Goal: Task Accomplishment & Management: Manage account settings

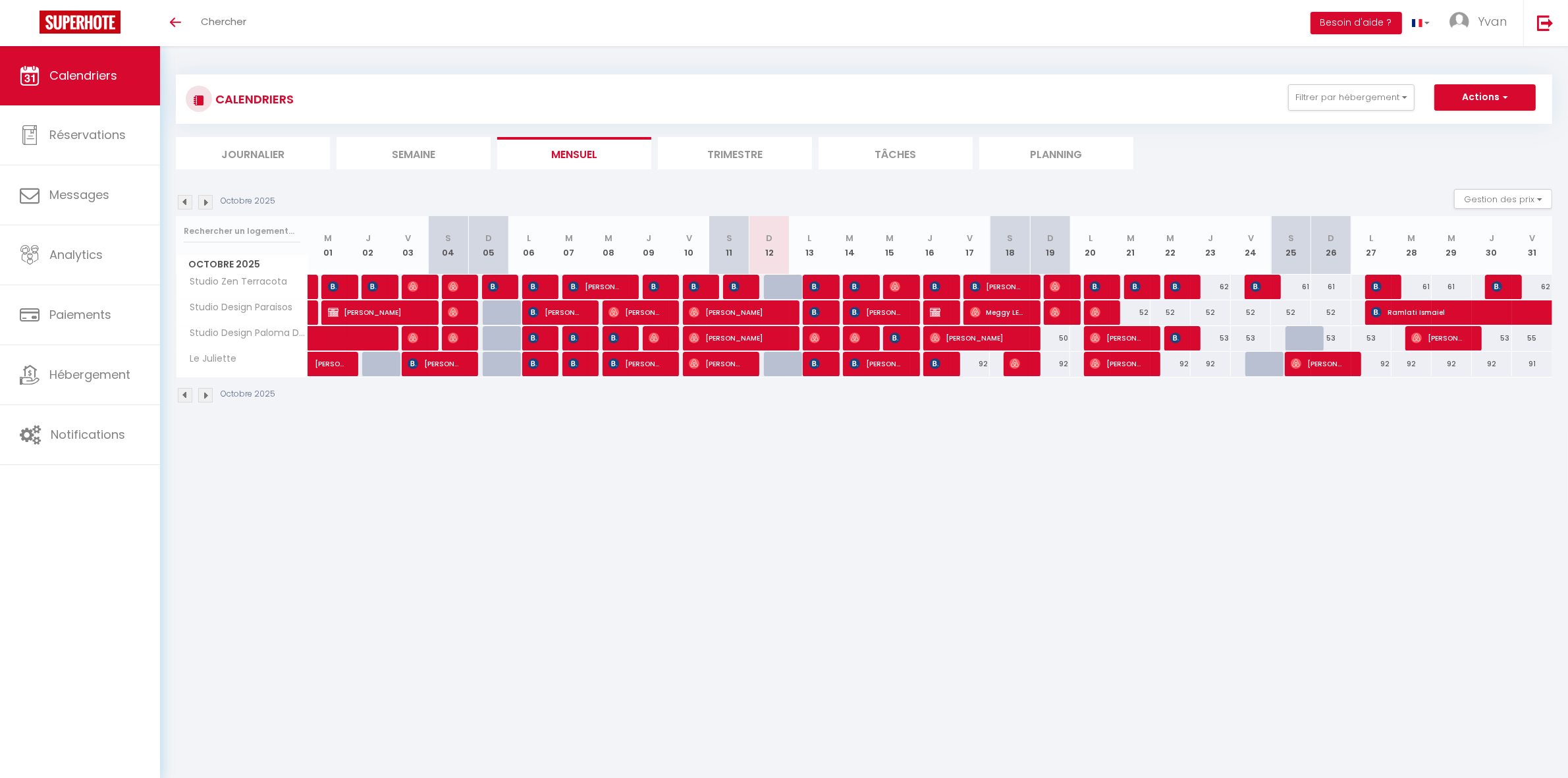
click at [742, 151] on li "Trimestre" at bounding box center [735, 153] width 154 height 33
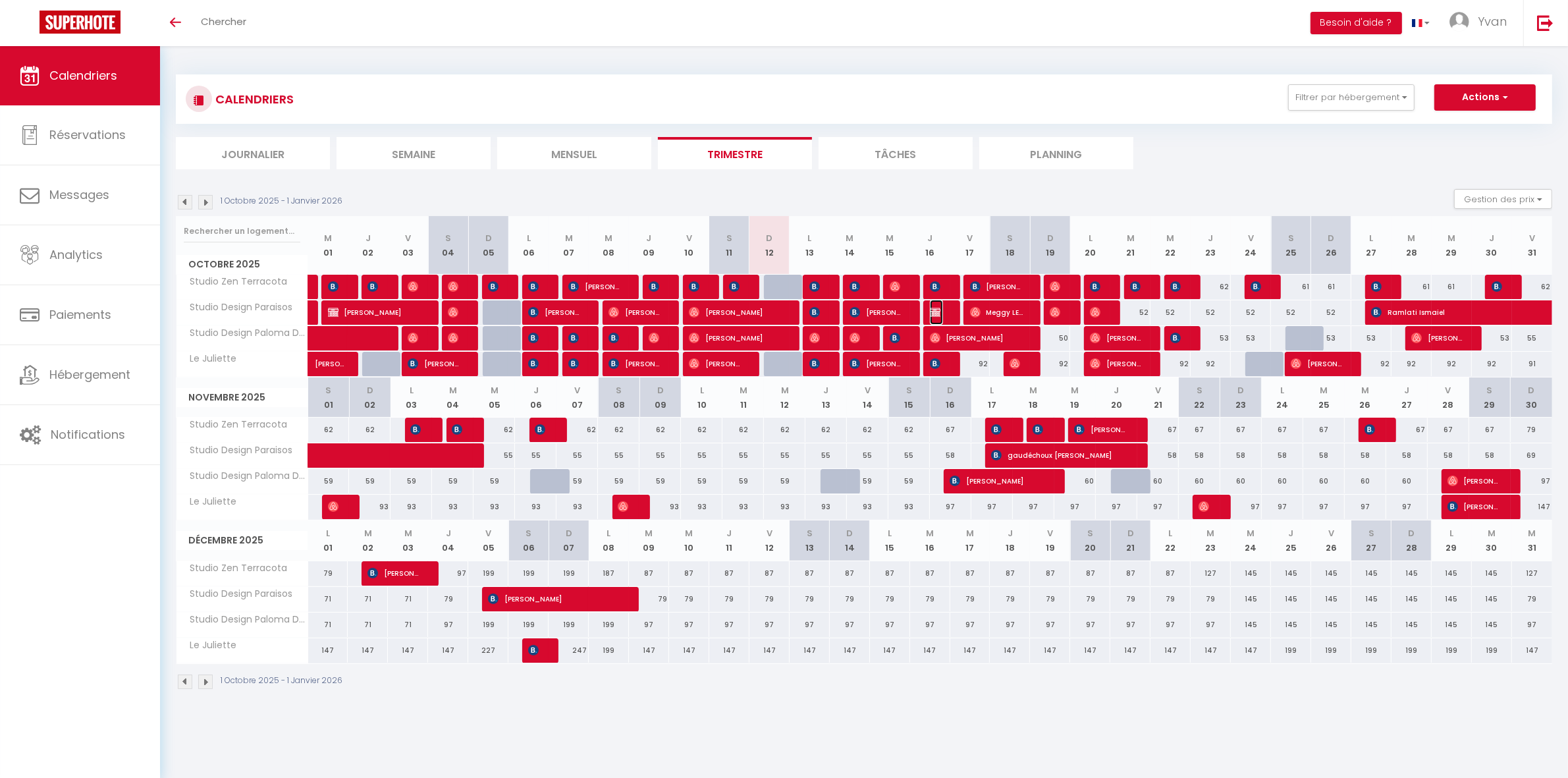
click at [932, 315] on img at bounding box center [935, 312] width 11 height 11
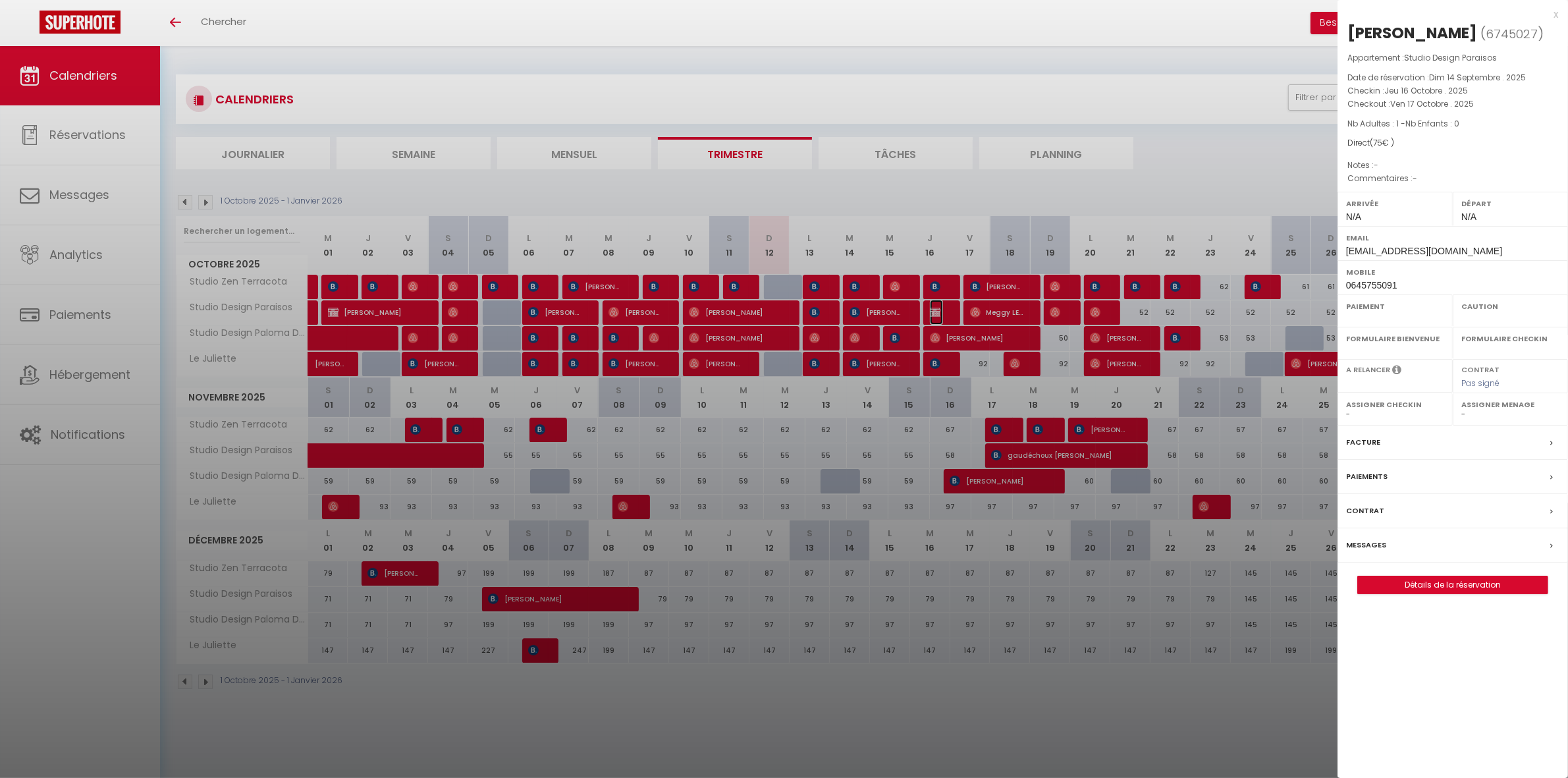
select select "OK"
select select "KO"
select select "0"
select select "1"
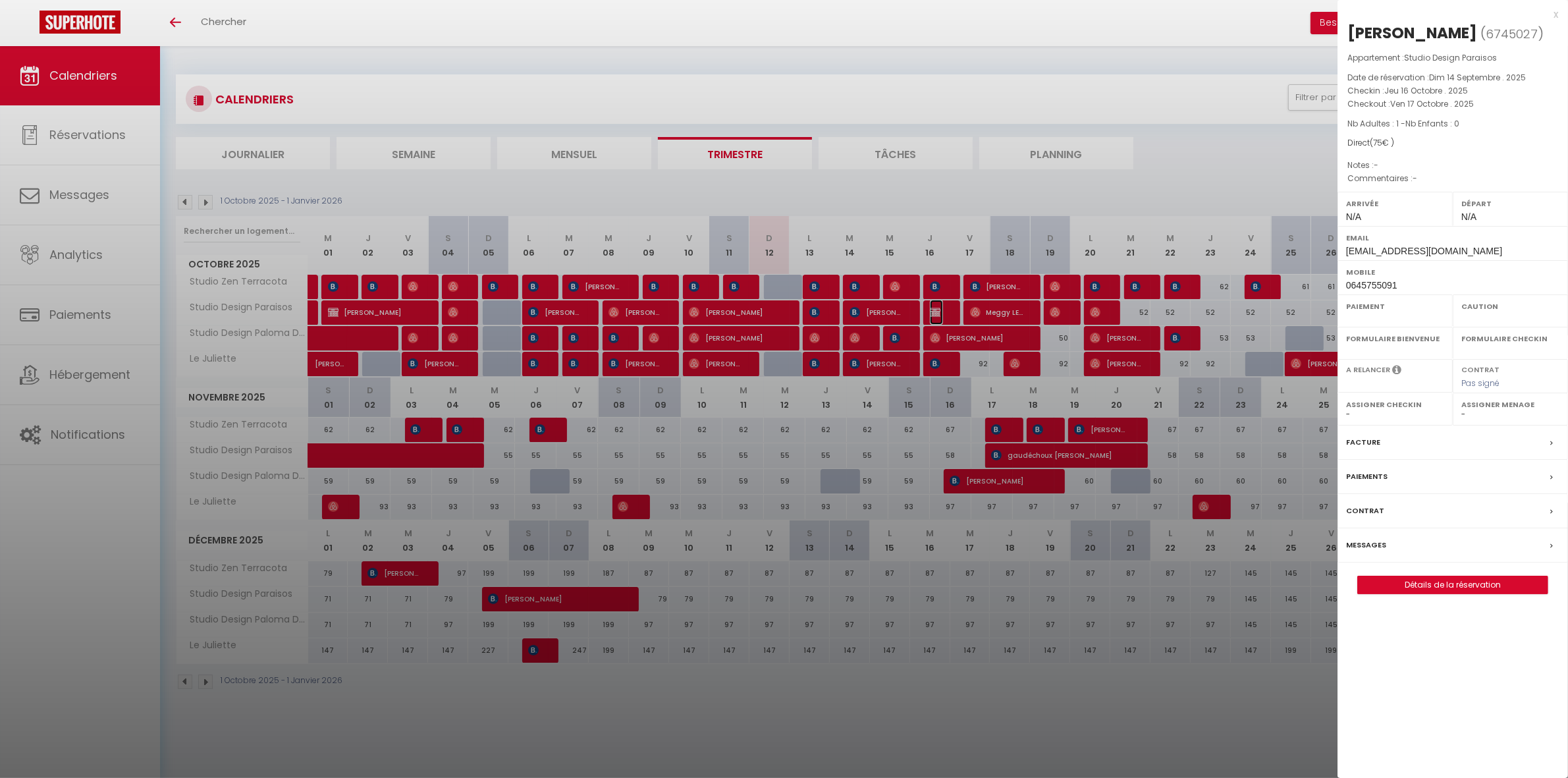
select select
click at [932, 315] on div at bounding box center [784, 389] width 1568 height 778
click at [181, 200] on div at bounding box center [784, 389] width 1568 height 778
click at [369, 189] on div at bounding box center [784, 389] width 1568 height 778
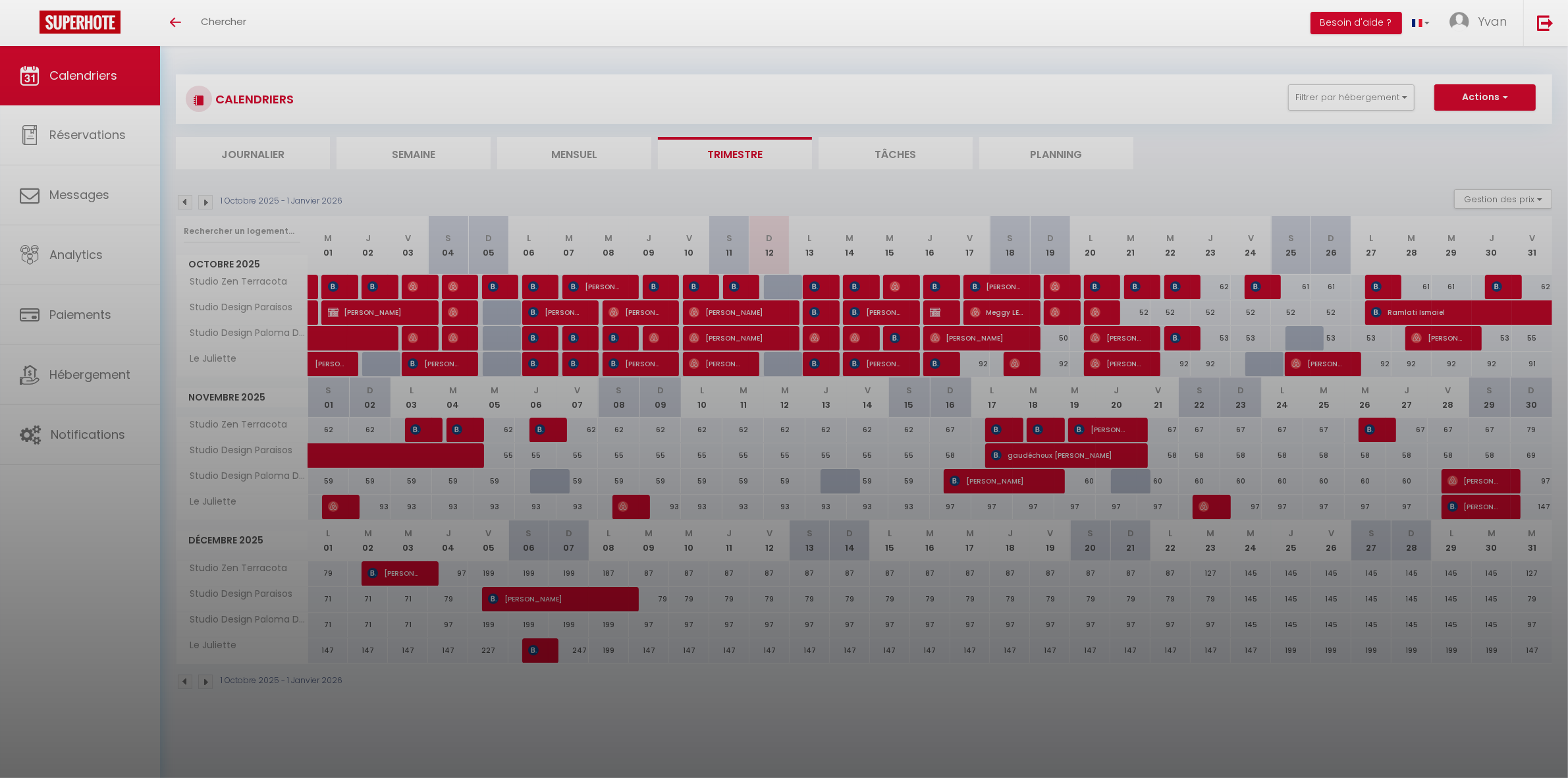
click at [184, 200] on div at bounding box center [784, 389] width 1568 height 778
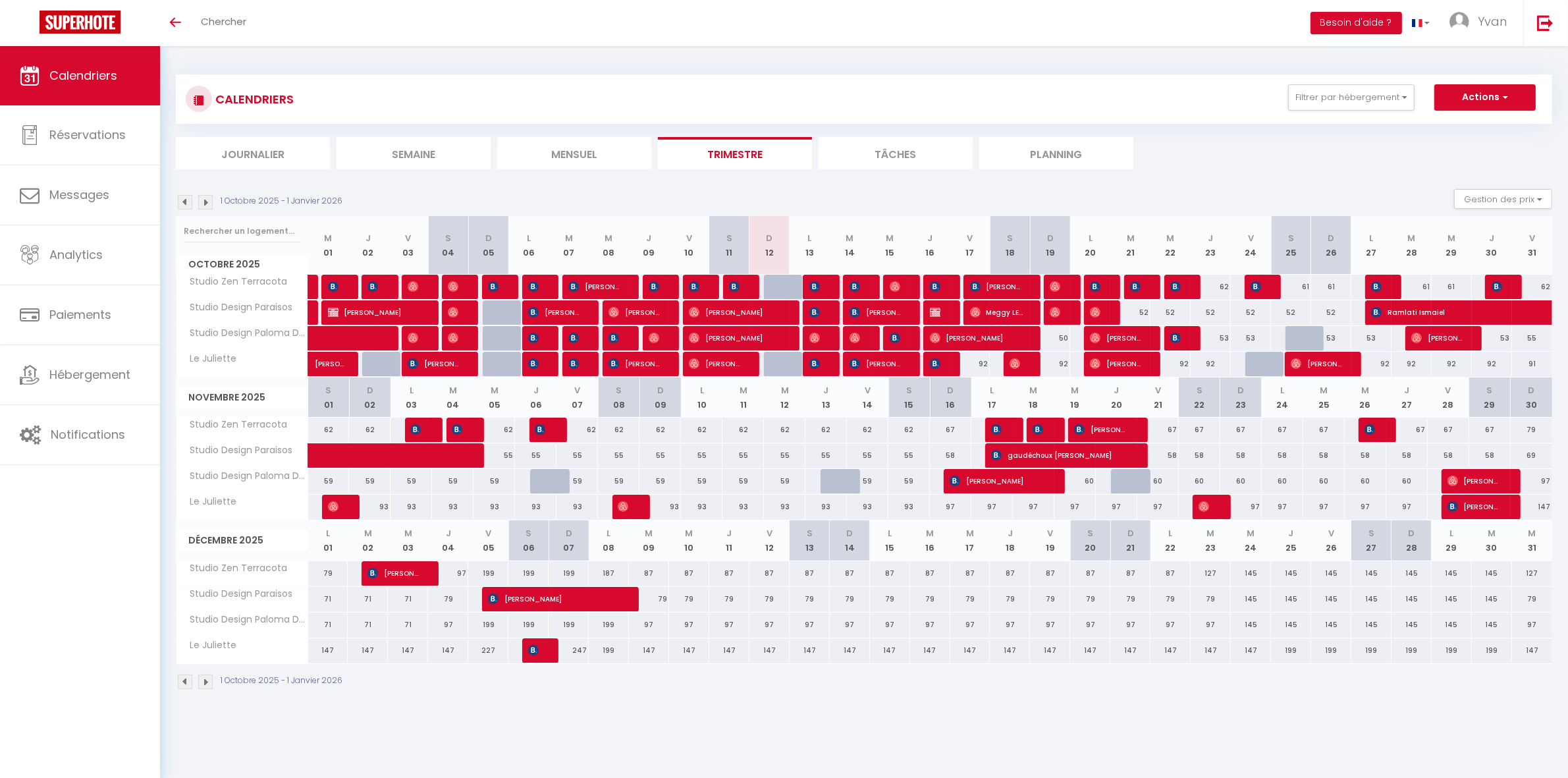
click at [483, 655] on div "227" at bounding box center [488, 649] width 40 height 24
type input "227"
type input "Ven 05 Décembre 2025"
type input "Sam 06 Décembre 2025"
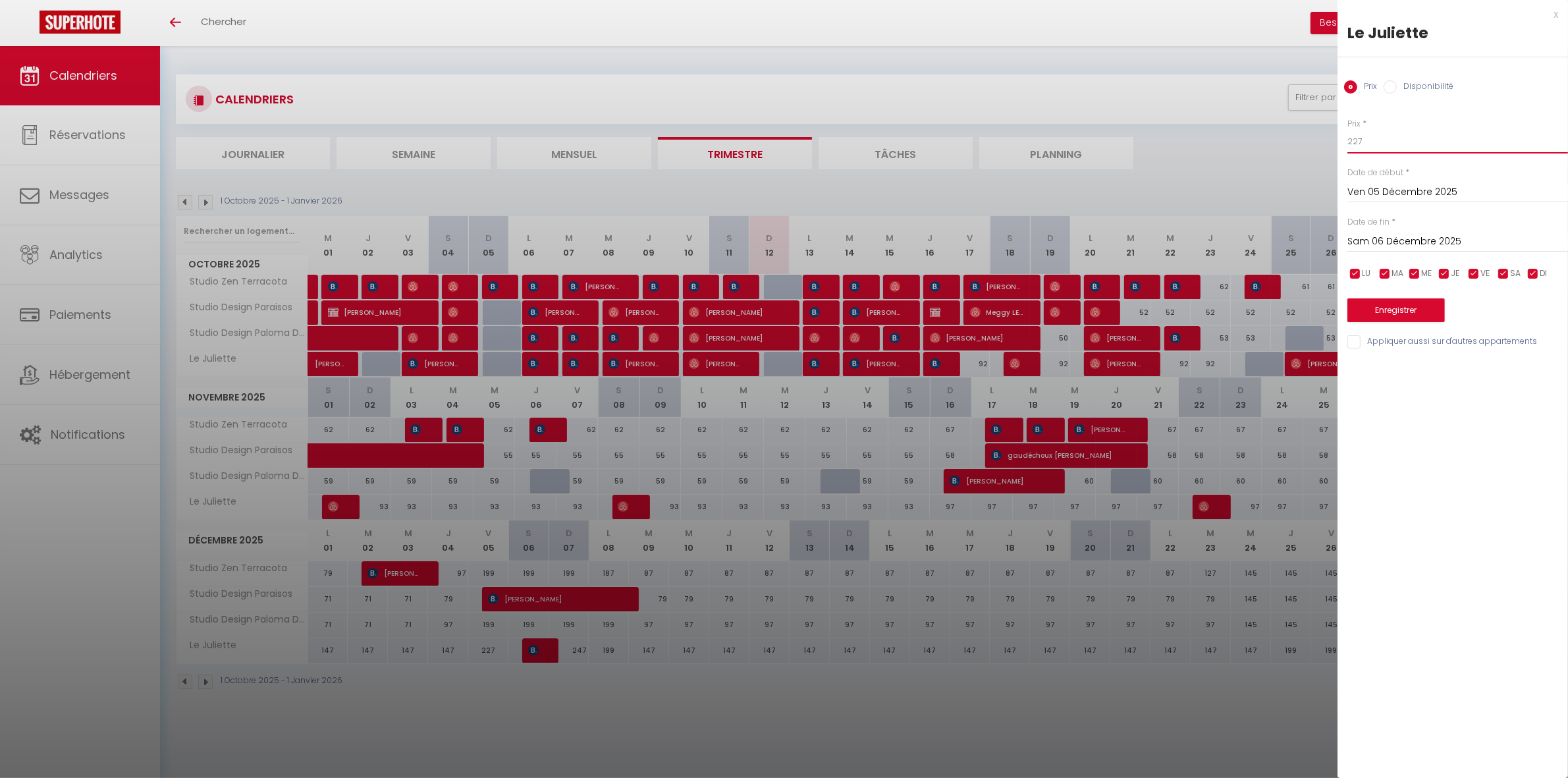
click at [1419, 140] on input "227" at bounding box center [1458, 141] width 221 height 24
type input "299"
click at [1400, 313] on button "Enregistrer" at bounding box center [1396, 310] width 98 height 24
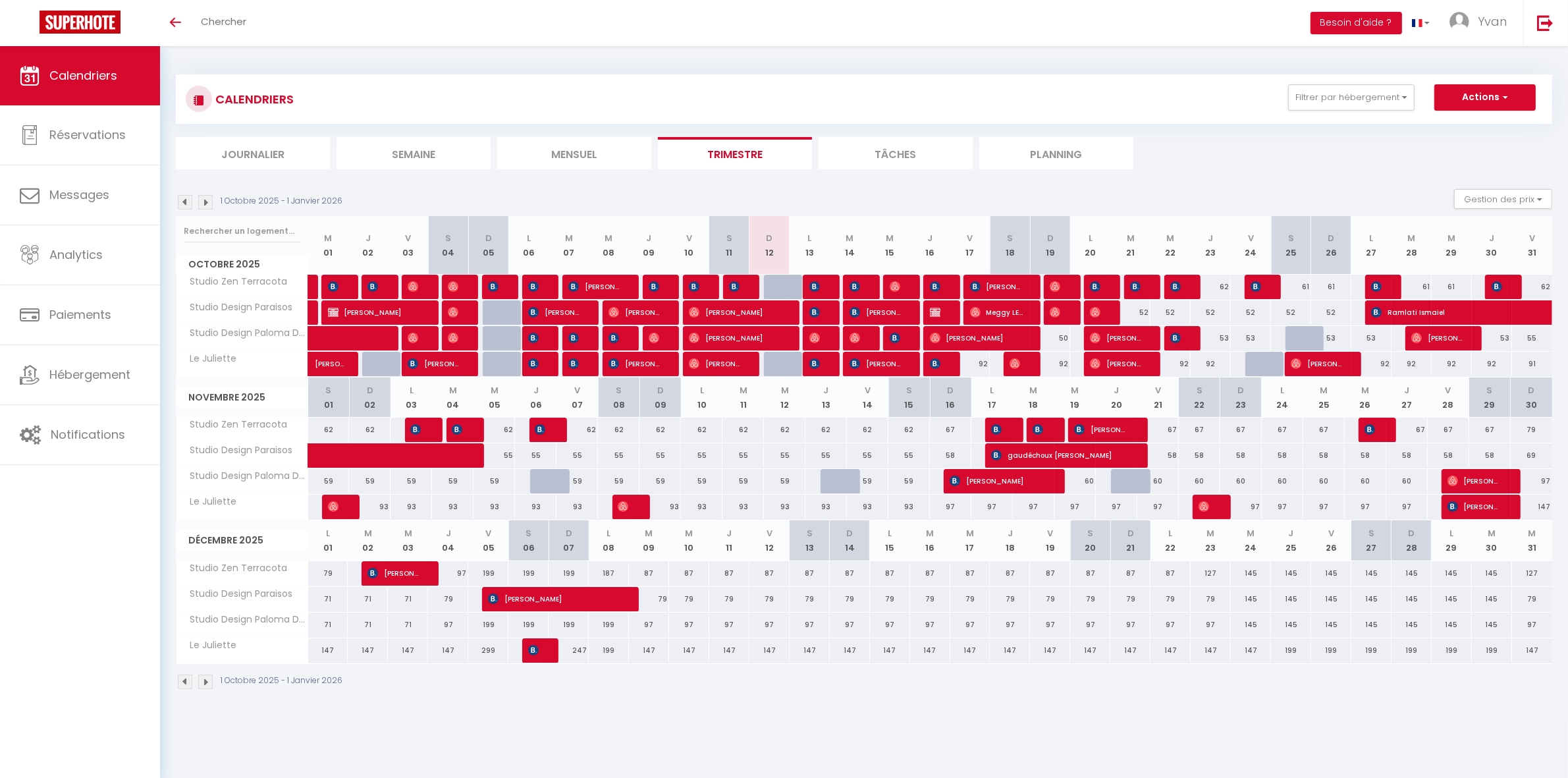
click at [542, 649] on div at bounding box center [542, 650] width 40 height 25
